Goal: Complete application form

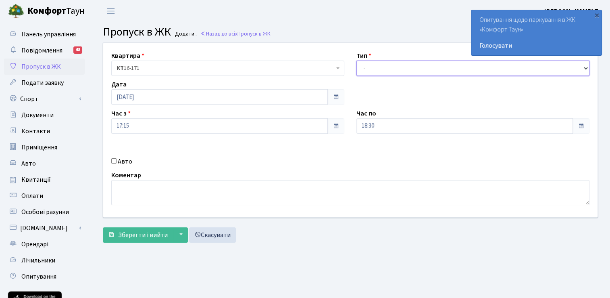
click at [378, 67] on select "- Доставка Таксі Гості Сервіс" at bounding box center [473, 68] width 233 height 15
select select "3"
click at [357, 61] on select "- Доставка Таксі Гості Сервіс" at bounding box center [473, 68] width 233 height 15
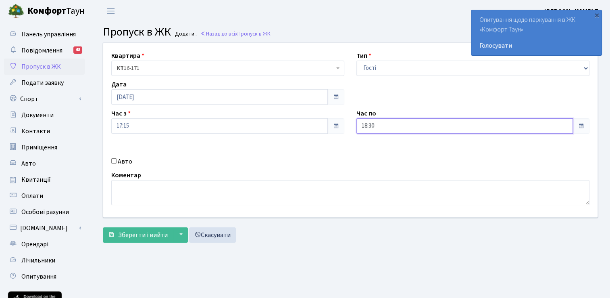
click at [413, 124] on input "18:30" at bounding box center [465, 125] width 217 height 15
click at [383, 154] on icon at bounding box center [379, 154] width 22 height 22
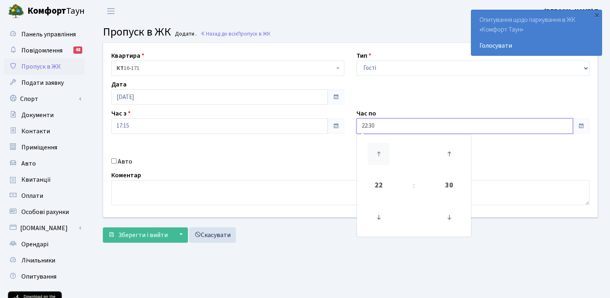
click at [383, 154] on icon at bounding box center [379, 154] width 22 height 22
click at [377, 212] on icon at bounding box center [379, 217] width 22 height 22
click at [444, 157] on icon at bounding box center [449, 154] width 22 height 22
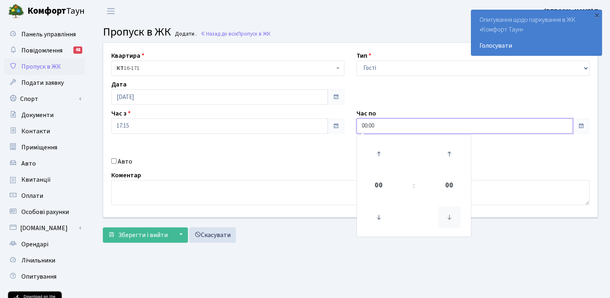
click at [447, 214] on icon at bounding box center [449, 217] width 22 height 22
type input "23:45"
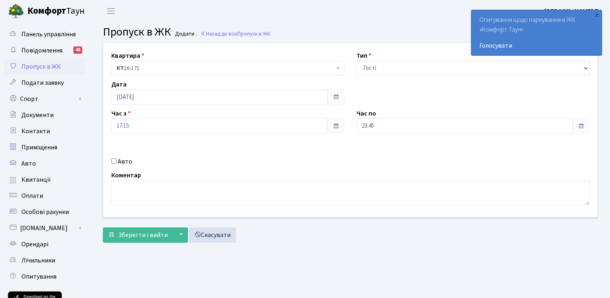
click at [227, 167] on div "Квартира <b>КТ</b>&nbsp;&nbsp;&nbsp;&nbsp;16-171 КТ 16-171 Тип - Доставка Таксі…" at bounding box center [350, 130] width 507 height 174
click at [114, 161] on input "Авто" at bounding box center [113, 160] width 5 height 5
checkbox input "true"
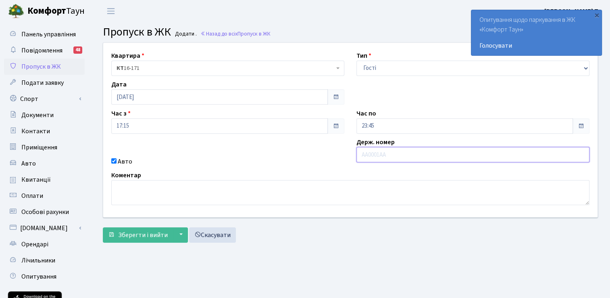
paste input "Ка3087оо"
type input "Ка3087оо"
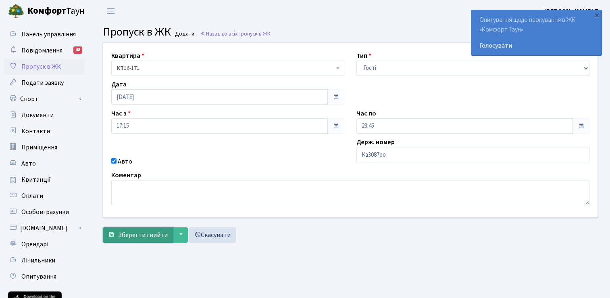
click at [137, 232] on span "Зберегти і вийти" at bounding box center [143, 234] width 50 height 9
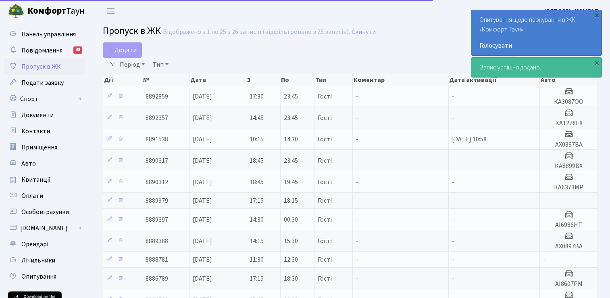
select select "25"
